Goal: Find specific page/section: Find specific page/section

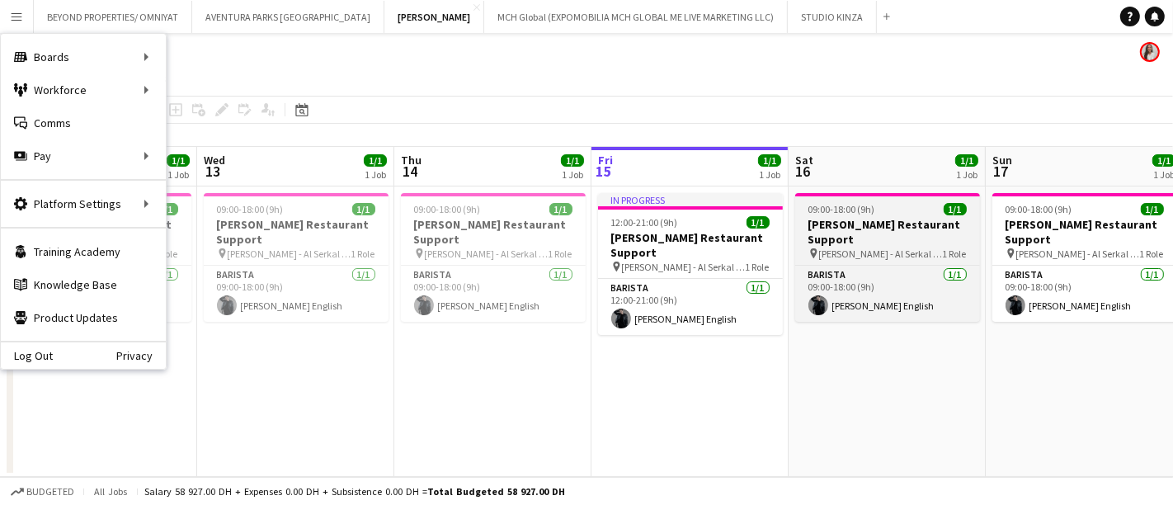
scroll to position [0, 394]
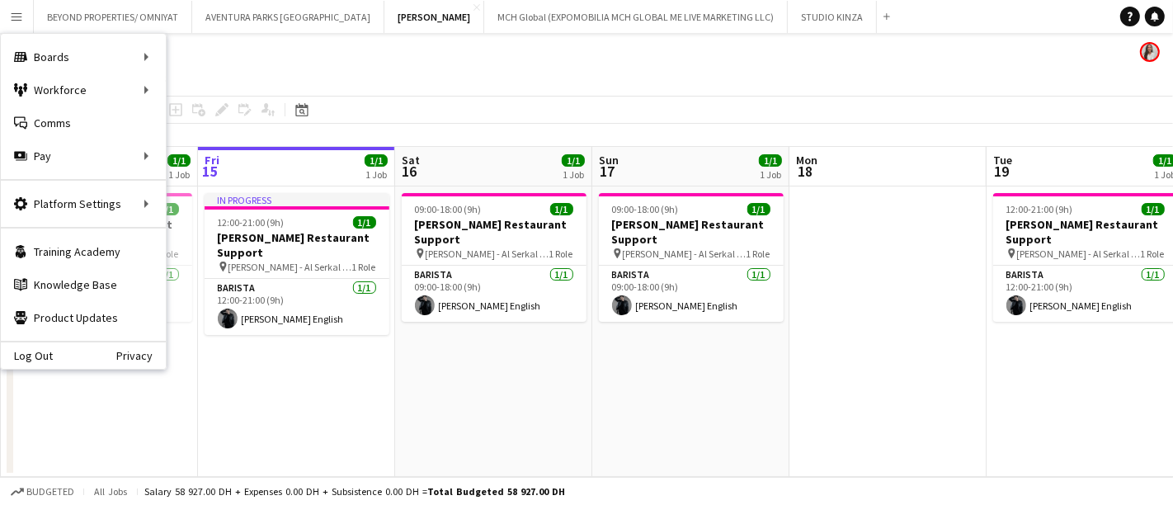
click at [446, 73] on app-page-menu "View Day view expanded Day view collapsed Month view Date picker Jump to [DATE]…" at bounding box center [586, 79] width 1173 height 31
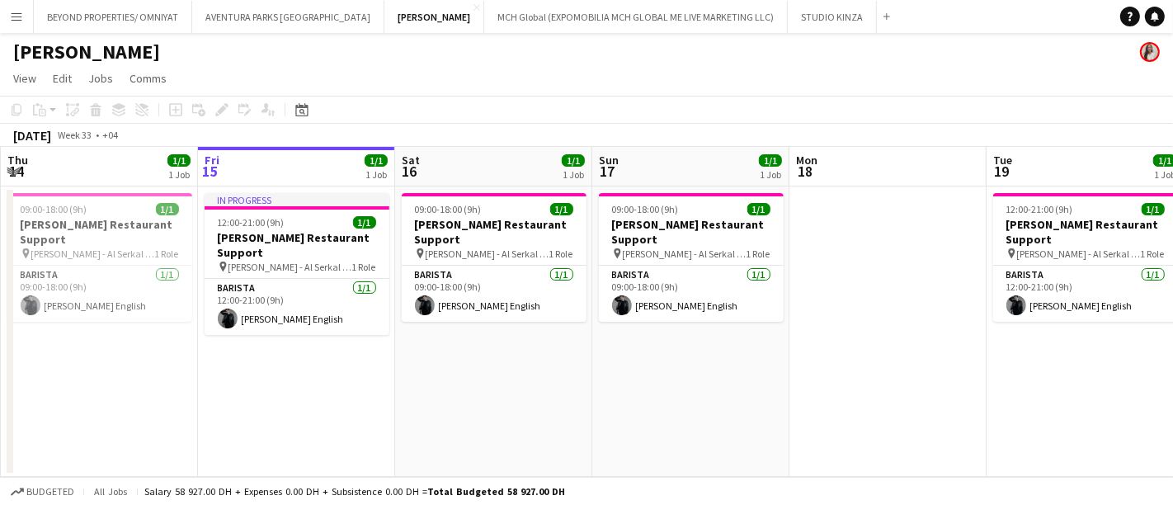
click at [10, 14] on app-icon "Menu" at bounding box center [16, 16] width 13 height 13
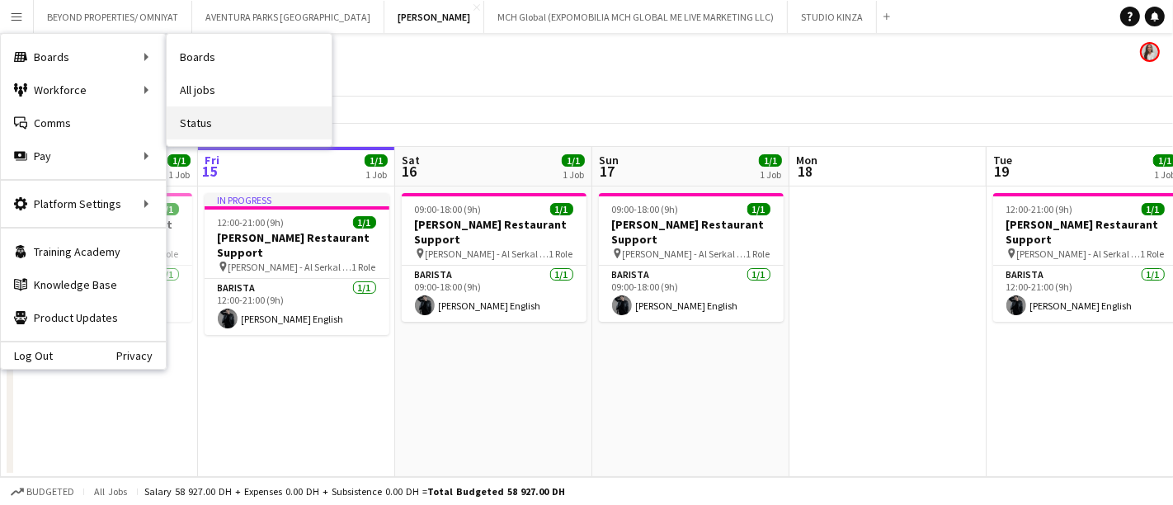
click at [210, 117] on link "Status" at bounding box center [249, 122] width 165 height 33
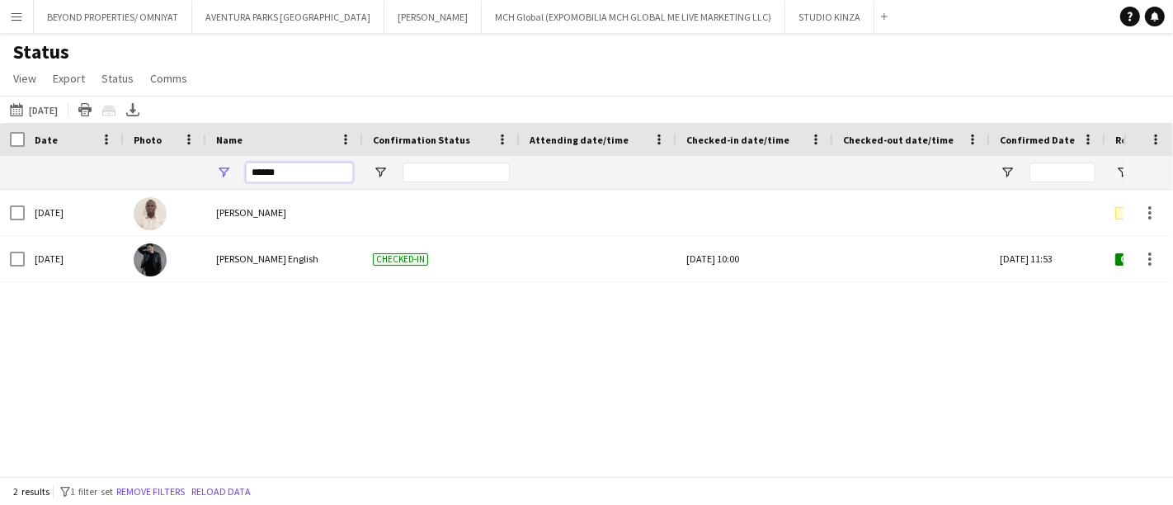
click at [294, 170] on input "******" at bounding box center [299, 173] width 107 height 20
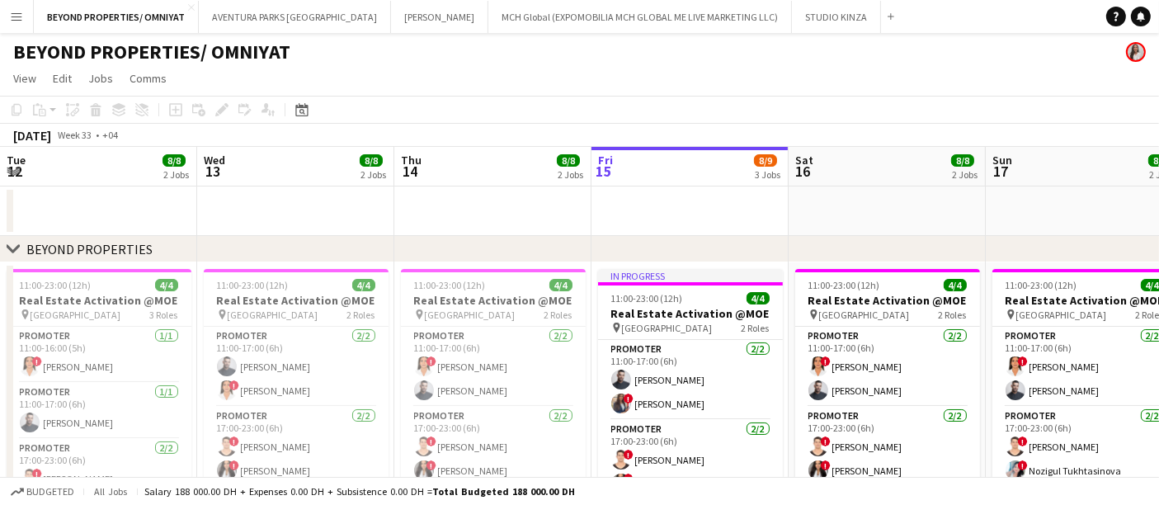
scroll to position [0, 394]
